Goal: Task Accomplishment & Management: Use online tool/utility

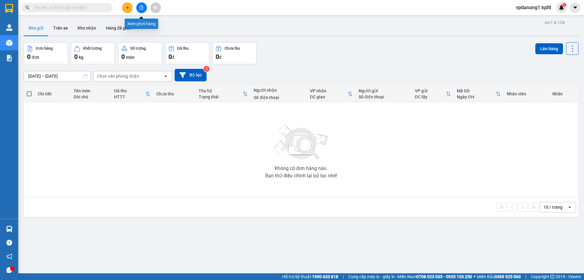
click at [141, 8] on icon "file-add" at bounding box center [141, 7] width 3 height 4
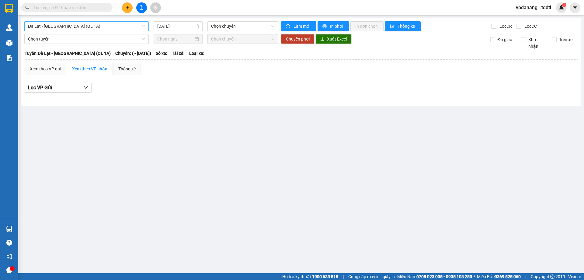
click at [82, 26] on span "Đà Lạt - Sài Gòn (QL 1A)" at bounding box center [86, 26] width 117 height 9
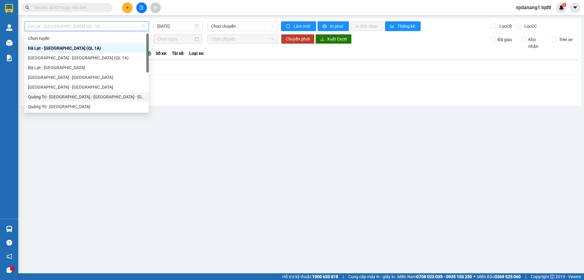
click at [99, 98] on div "Quảng Trị - Huế - Đà Nẵng - Vũng Tàu" at bounding box center [86, 96] width 117 height 7
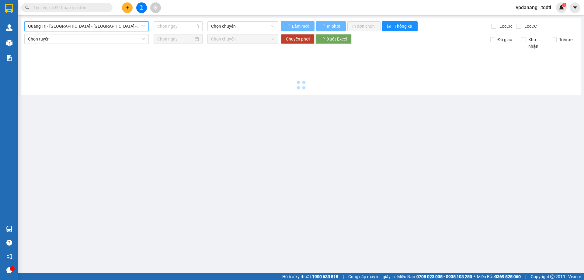
type input "[DATE]"
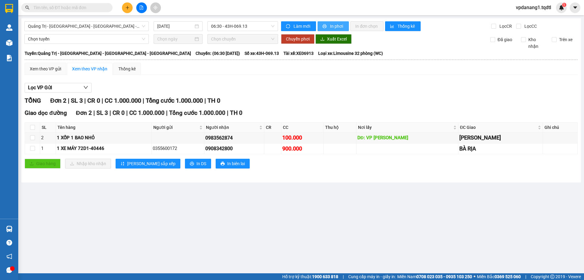
click at [336, 26] on span "In phơi" at bounding box center [337, 26] width 14 height 7
click at [102, 26] on span "Quảng Trị - [GEOGRAPHIC_DATA] - [GEOGRAPHIC_DATA] - [GEOGRAPHIC_DATA]" at bounding box center [86, 26] width 117 height 9
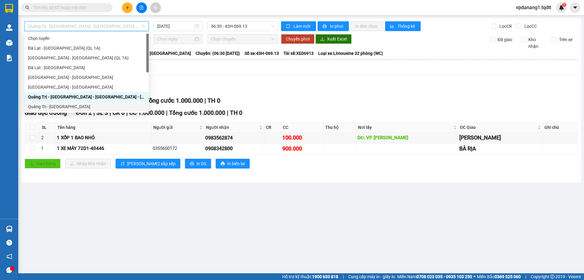
click at [75, 106] on div "Quảng Trị - [GEOGRAPHIC_DATA]" at bounding box center [86, 106] width 117 height 7
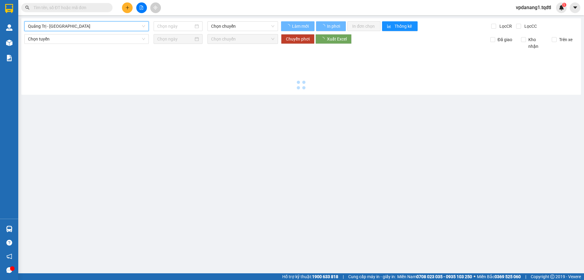
type input "[DATE]"
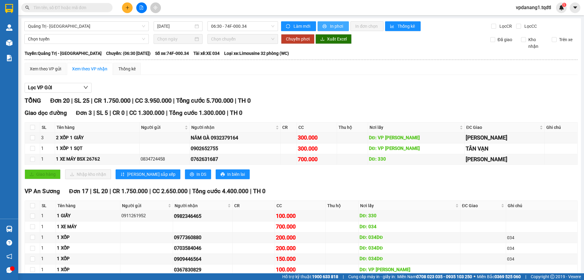
click at [330, 24] on span "In phơi" at bounding box center [337, 26] width 14 height 7
click at [95, 27] on span "Quảng Trị - [GEOGRAPHIC_DATA]" at bounding box center [86, 26] width 117 height 9
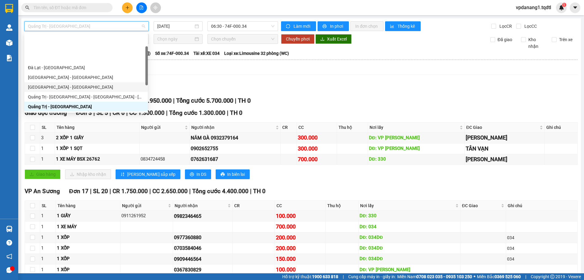
scroll to position [30, 0]
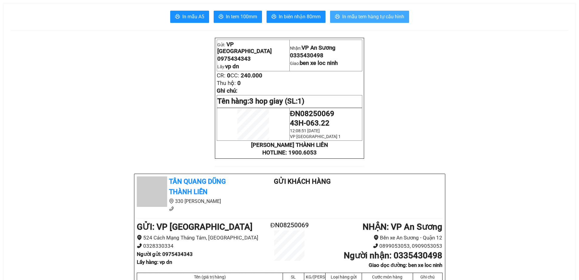
drag, startPoint x: 368, startPoint y: 19, endPoint x: 368, endPoint y: 15, distance: 4.0
click at [368, 19] on span "In mẫu tem hàng tự cấu hình" at bounding box center [373, 17] width 62 height 8
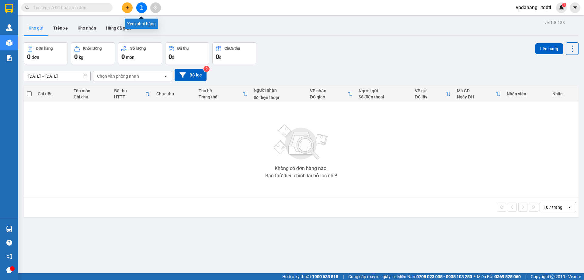
click at [139, 7] on button at bounding box center [141, 7] width 11 height 11
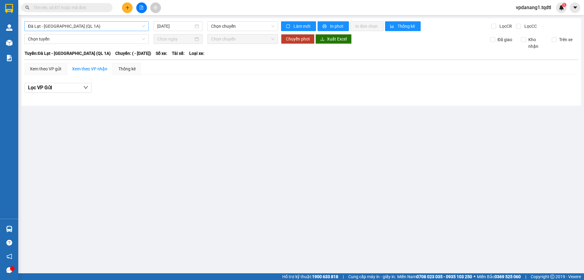
click at [94, 26] on span "Đà Lạt - [GEOGRAPHIC_DATA] (QL 1A)" at bounding box center [86, 26] width 117 height 9
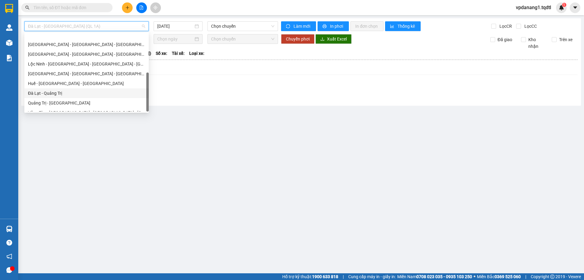
scroll to position [107, 0]
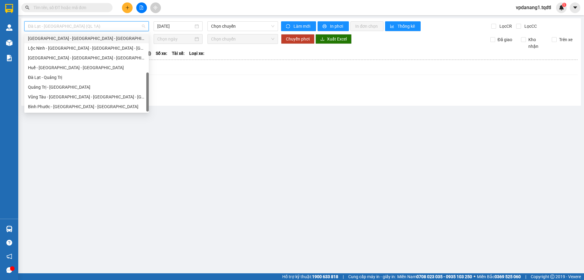
click at [104, 39] on div "[GEOGRAPHIC_DATA] - [GEOGRAPHIC_DATA] - [GEOGRAPHIC_DATA] - [GEOGRAPHIC_DATA]" at bounding box center [86, 38] width 117 height 7
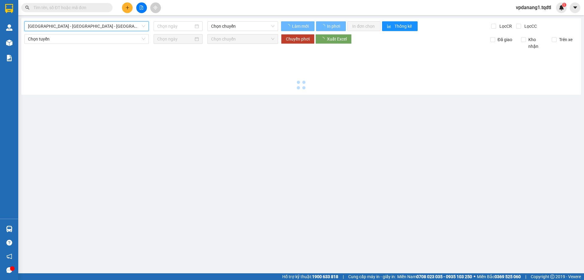
type input "[DATE]"
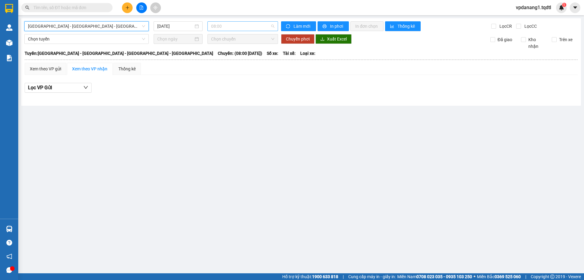
click at [252, 24] on span "08:00" at bounding box center [242, 26] width 63 height 9
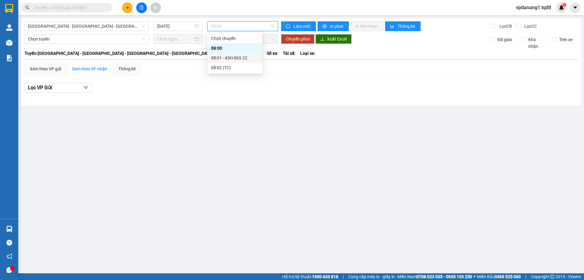
click at [250, 58] on div "08:01 - 43H-063.22" at bounding box center [234, 57] width 47 height 7
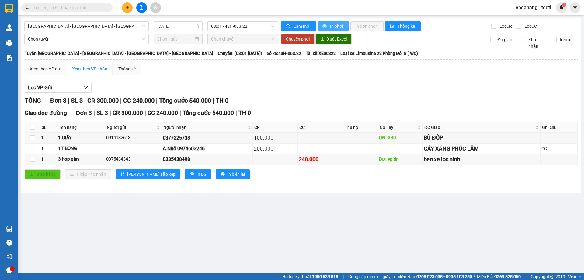
click at [330, 24] on span "In phơi" at bounding box center [337, 26] width 14 height 7
